Goal: Book appointment/travel/reservation

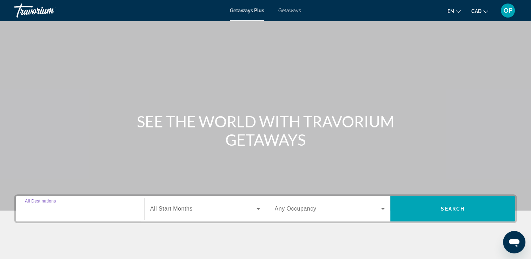
click at [75, 211] on input "Destination All Destinations" at bounding box center [80, 209] width 110 height 8
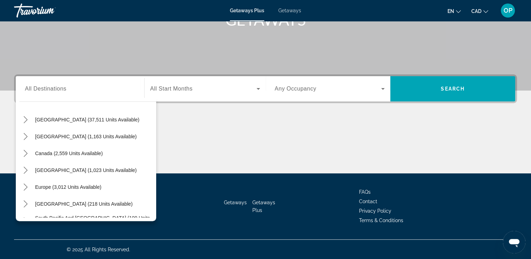
scroll to position [19, 0]
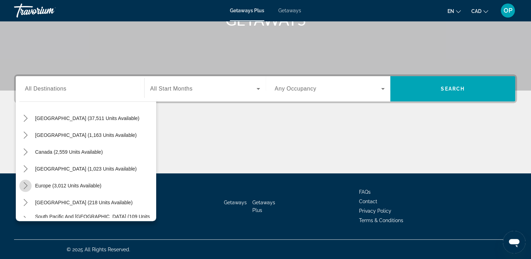
click at [25, 186] on icon "Toggle Europe (3,012 units available) submenu" at bounding box center [25, 185] width 7 height 7
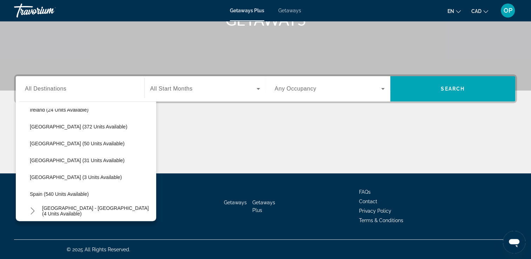
scroll to position [265, 0]
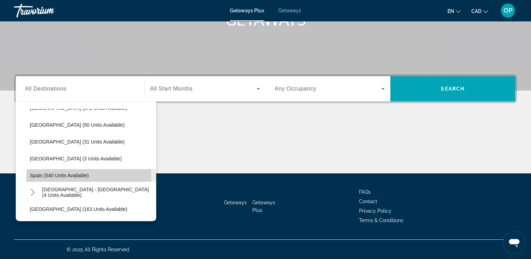
click at [84, 176] on span "Spain (540 units available)" at bounding box center [59, 176] width 59 height 6
type input "**********"
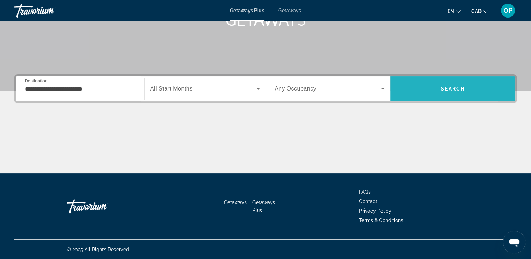
click at [419, 97] on span "Search" at bounding box center [452, 88] width 125 height 17
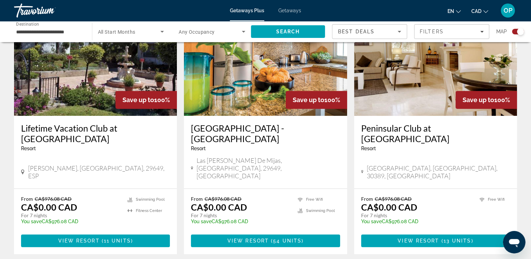
scroll to position [295, 0]
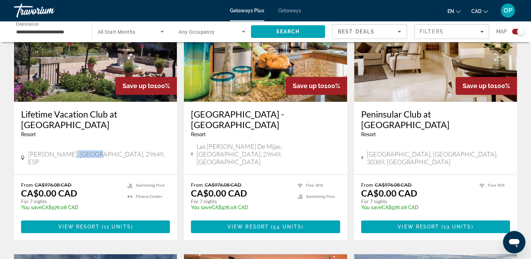
drag, startPoint x: 63, startPoint y: 136, endPoint x: 87, endPoint y: 135, distance: 23.6
click at [87, 150] on span "[PERSON_NAME], [GEOGRAPHIC_DATA], 29649, ESP" at bounding box center [99, 157] width 142 height 15
drag, startPoint x: 38, startPoint y: 165, endPoint x: 71, endPoint y: 178, distance: 35.8
click at [71, 182] on div "From CA$976.08 CAD CA$0.00 CAD For 7 nights You save CA$976.08 CAD temp" at bounding box center [70, 198] width 99 height 33
click at [428, 182] on div "From CA$976.08 CAD CA$0.00 CAD For 7 nights You save CA$976.08 CAD temp" at bounding box center [416, 198] width 111 height 33
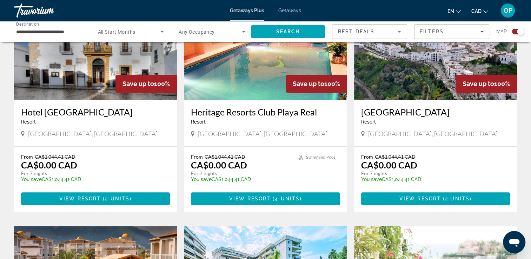
scroll to position [576, 0]
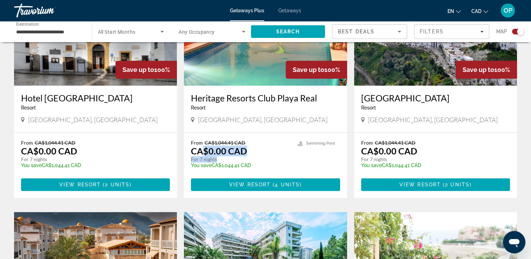
drag, startPoint x: 205, startPoint y: 134, endPoint x: 237, endPoint y: 146, distance: 34.4
click at [237, 146] on div "From CA$1,044.41 CAD CA$0.00 CAD For 7 nights You save CA$1,044.41 CAD temp" at bounding box center [240, 156] width 99 height 33
click at [179, 143] on app-exchanges-search-item "Save up to 100% Hotel [GEOGRAPHIC_DATA] - This is an adults only resort [GEOGRA…" at bounding box center [96, 85] width 170 height 225
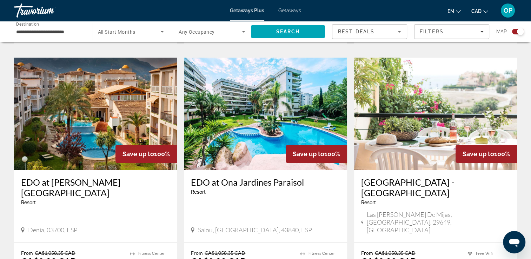
scroll to position [744, 0]
